Goal: Answer question/provide support: Share knowledge or assist other users

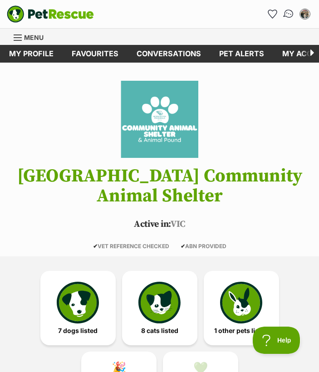
click at [287, 14] on img "Conversations" at bounding box center [289, 14] width 12 height 12
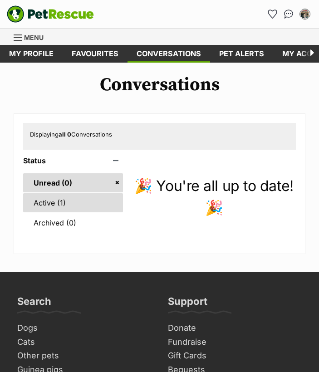
click at [70, 199] on link "Active (1)" at bounding box center [73, 203] width 100 height 19
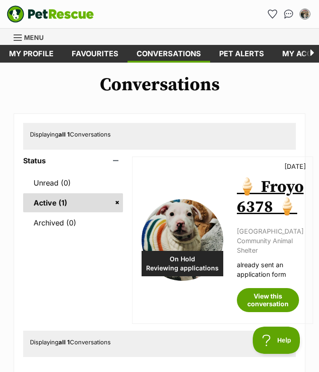
click at [254, 204] on link "🍦 Froyo 6378 🍦" at bounding box center [270, 197] width 67 height 40
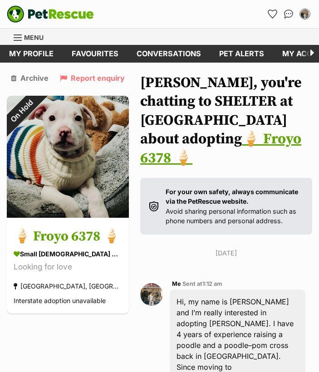
click at [244, 162] on link "🍦 Froyo 6378 🍦" at bounding box center [220, 148] width 161 height 37
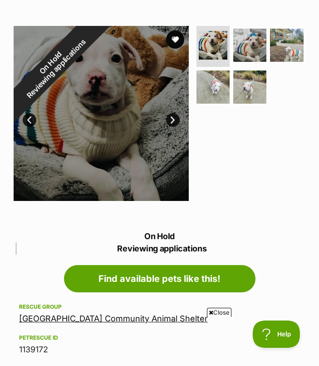
scroll to position [91, 0]
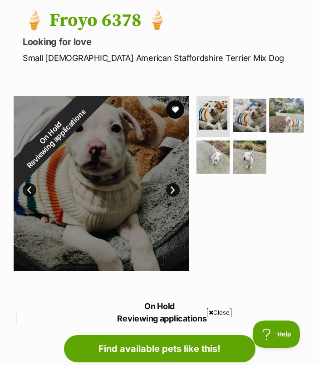
click at [269, 133] on img at bounding box center [286, 115] width 35 height 35
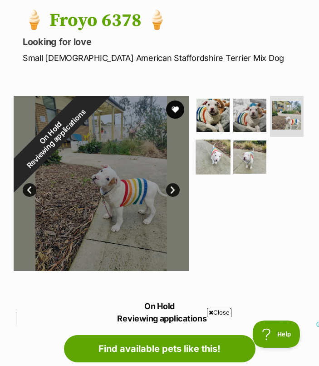
scroll to position [0, 0]
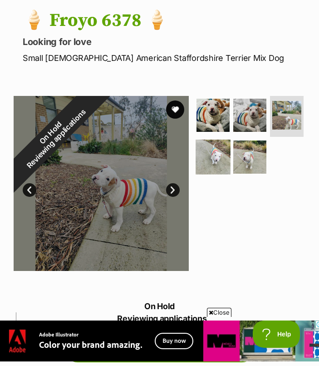
click at [231, 147] on img at bounding box center [213, 156] width 35 height 35
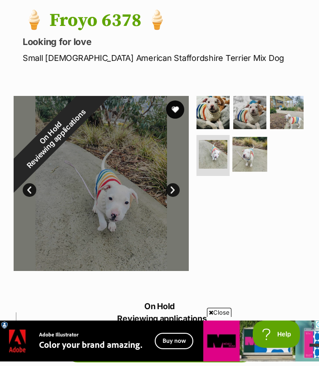
click at [233, 172] on img at bounding box center [250, 154] width 35 height 35
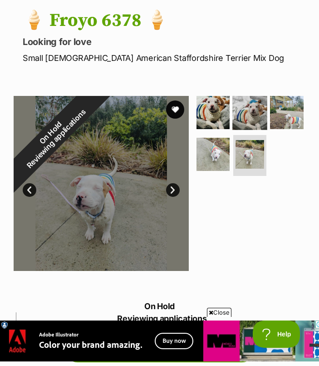
click at [244, 108] on img at bounding box center [250, 112] width 35 height 35
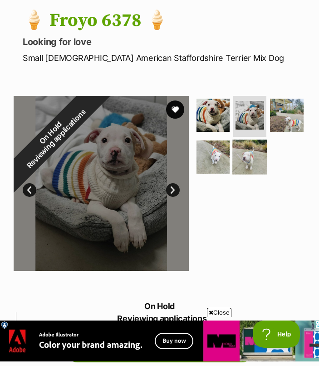
click at [233, 174] on img at bounding box center [250, 156] width 35 height 35
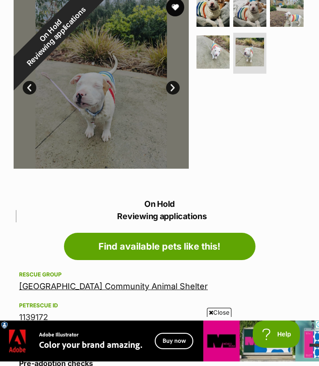
scroll to position [98, 0]
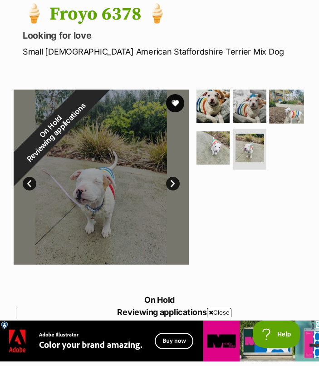
click at [269, 124] on img at bounding box center [286, 106] width 35 height 35
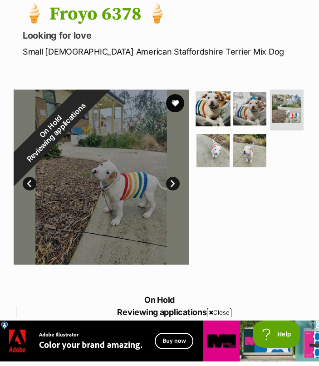
click at [208, 112] on img at bounding box center [213, 108] width 35 height 35
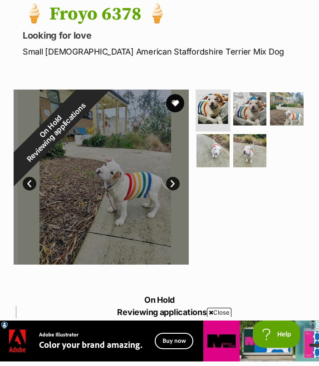
click at [208, 112] on img at bounding box center [213, 109] width 30 height 30
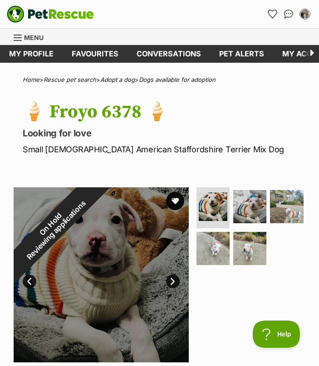
scroll to position [0, 0]
click at [219, 215] on img at bounding box center [213, 206] width 30 height 30
click at [244, 211] on img at bounding box center [250, 206] width 35 height 35
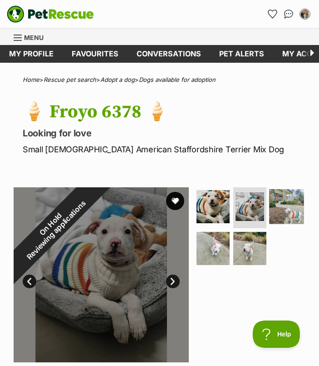
click at [269, 224] on img at bounding box center [286, 206] width 35 height 35
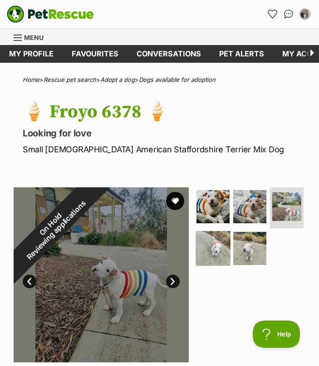
click at [231, 246] on img at bounding box center [213, 248] width 35 height 35
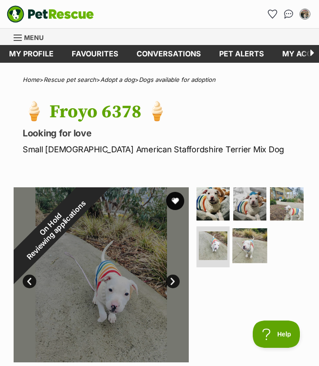
click at [233, 263] on img at bounding box center [250, 245] width 35 height 35
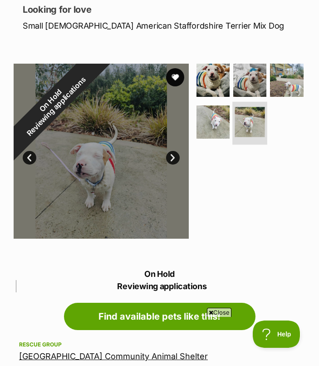
scroll to position [124, 0]
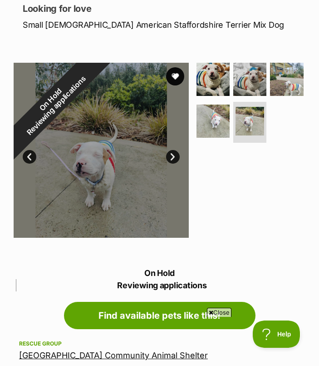
click at [172, 162] on link "Next" at bounding box center [173, 157] width 14 height 14
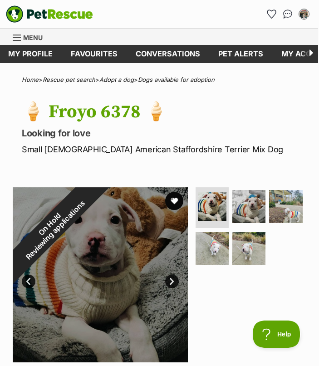
scroll to position [0, 1]
click at [218, 209] on img at bounding box center [212, 206] width 30 height 30
click at [253, 194] on img at bounding box center [249, 206] width 35 height 35
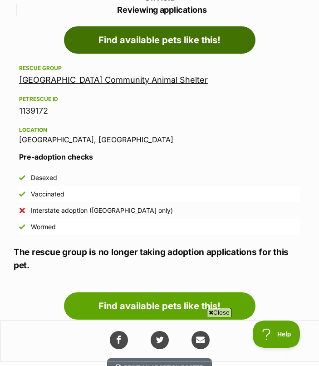
scroll to position [0, 0]
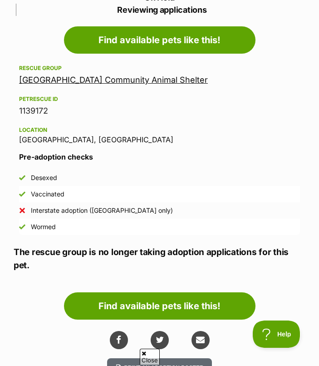
click at [186, 80] on link "[GEOGRAPHIC_DATA] Community Animal Shelter" at bounding box center [113, 80] width 189 height 10
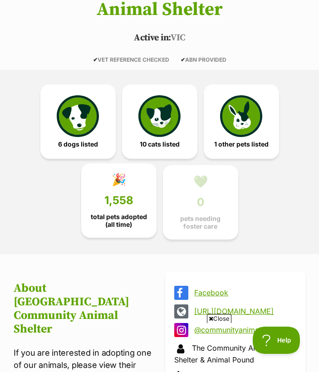
click at [129, 217] on span "total pets adopted (all time)" at bounding box center [119, 220] width 60 height 15
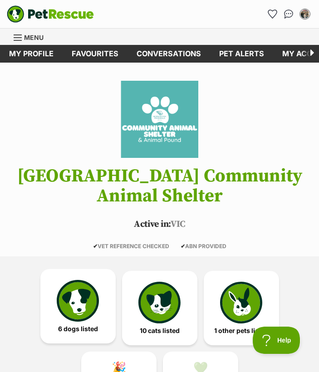
click at [78, 288] on img at bounding box center [78, 301] width 42 height 42
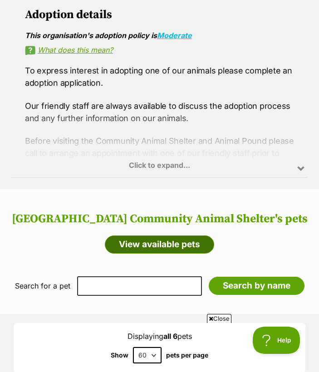
scroll to position [799, 0]
